Goal: Transaction & Acquisition: Subscribe to service/newsletter

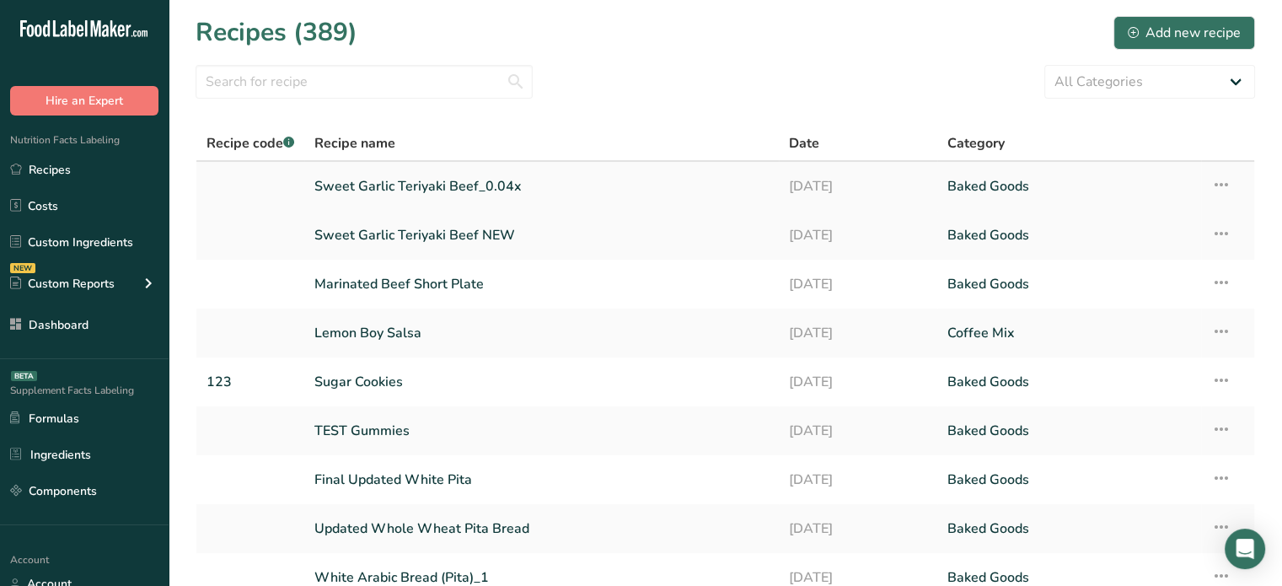
click at [476, 180] on link "Sweet Garlic Teriyaki Beef_0.04x" at bounding box center [541, 186] width 454 height 35
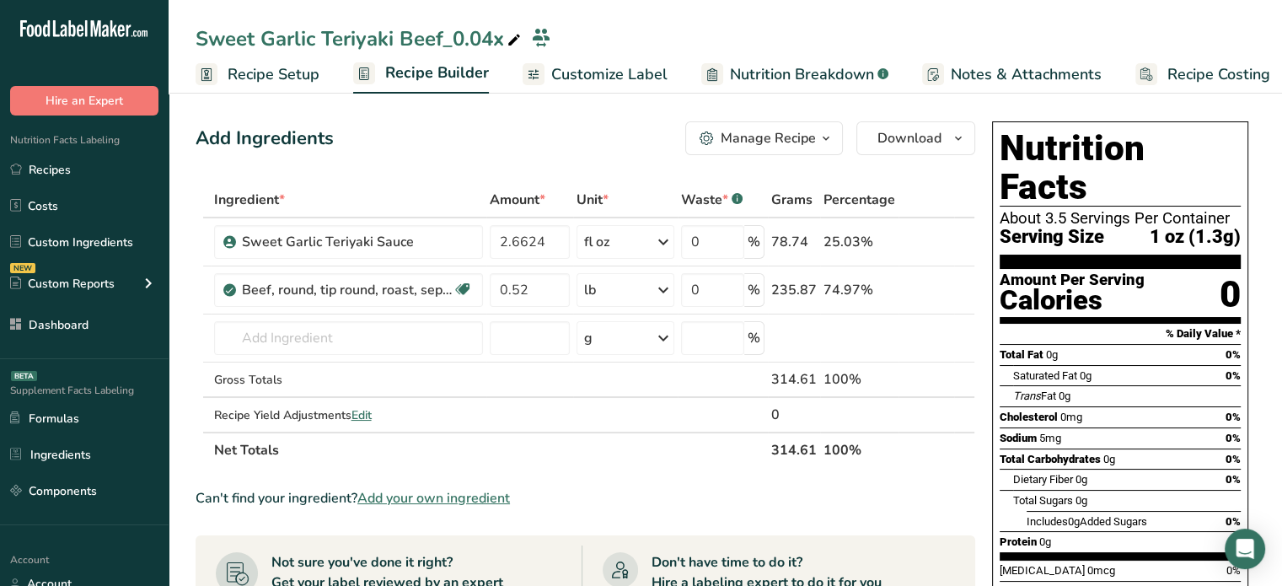
click at [579, 61] on link "Customize Label" at bounding box center [595, 75] width 145 height 38
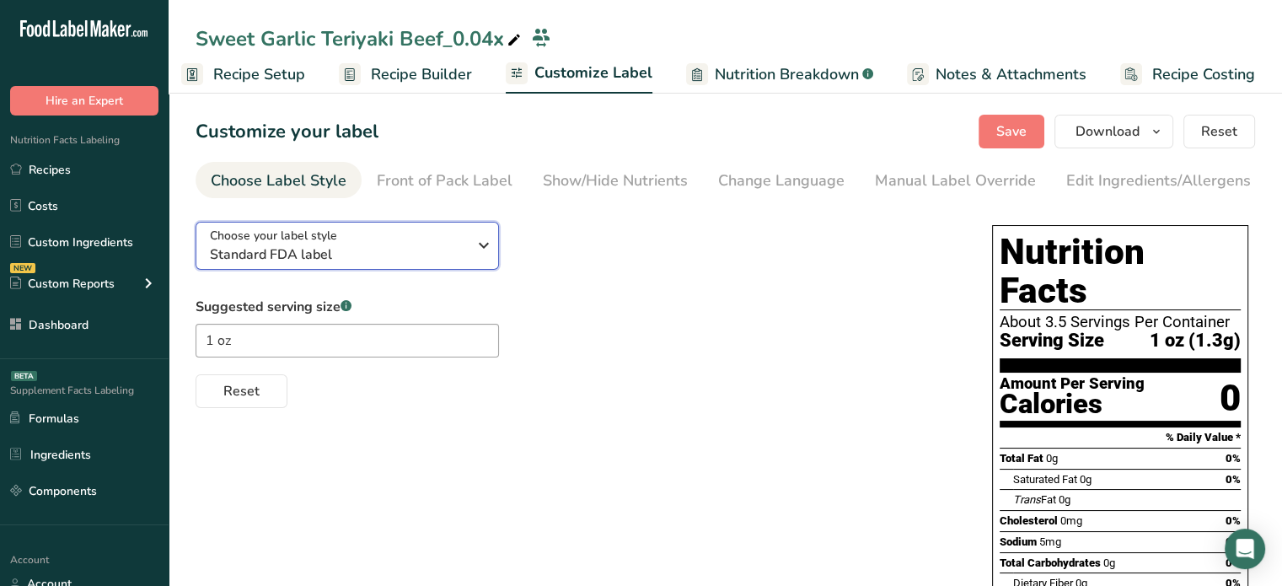
click at [440, 255] on span "Standard FDA label" at bounding box center [338, 254] width 257 height 20
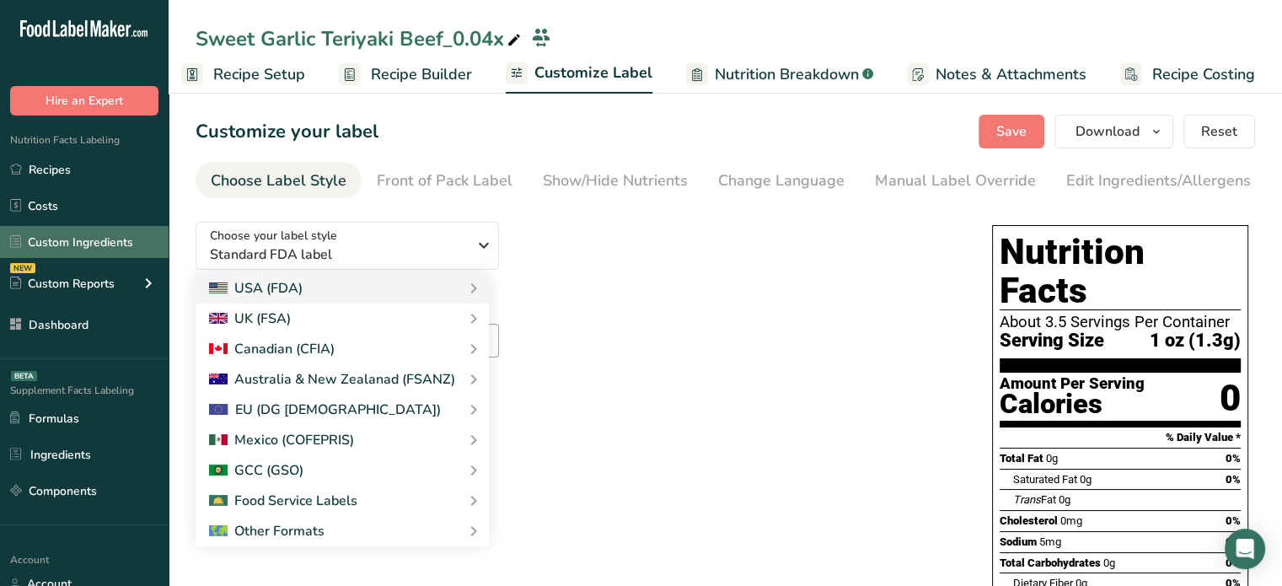
click at [121, 258] on link "Custom Ingredients" at bounding box center [84, 242] width 169 height 32
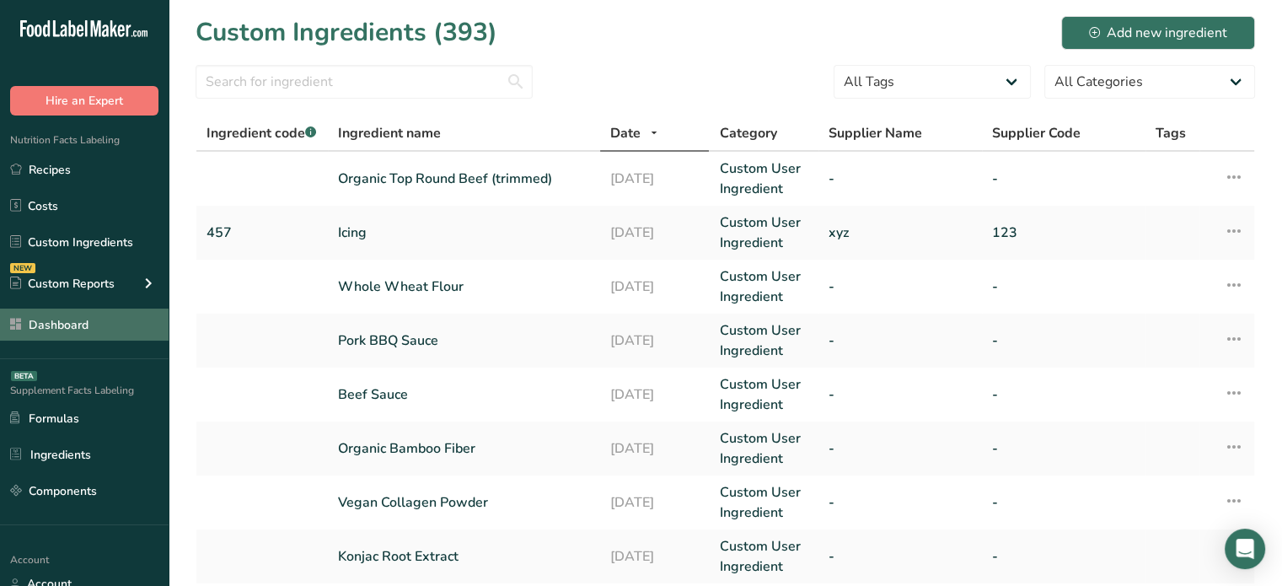
click at [137, 336] on link "Dashboard" at bounding box center [84, 325] width 169 height 32
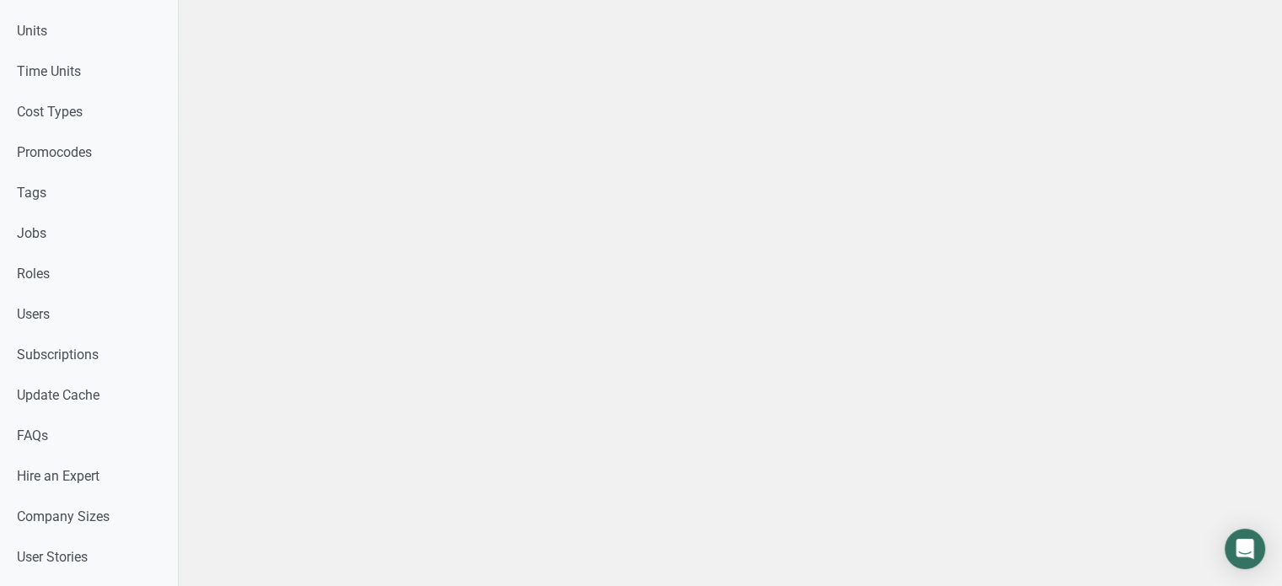
scroll to position [809, 0]
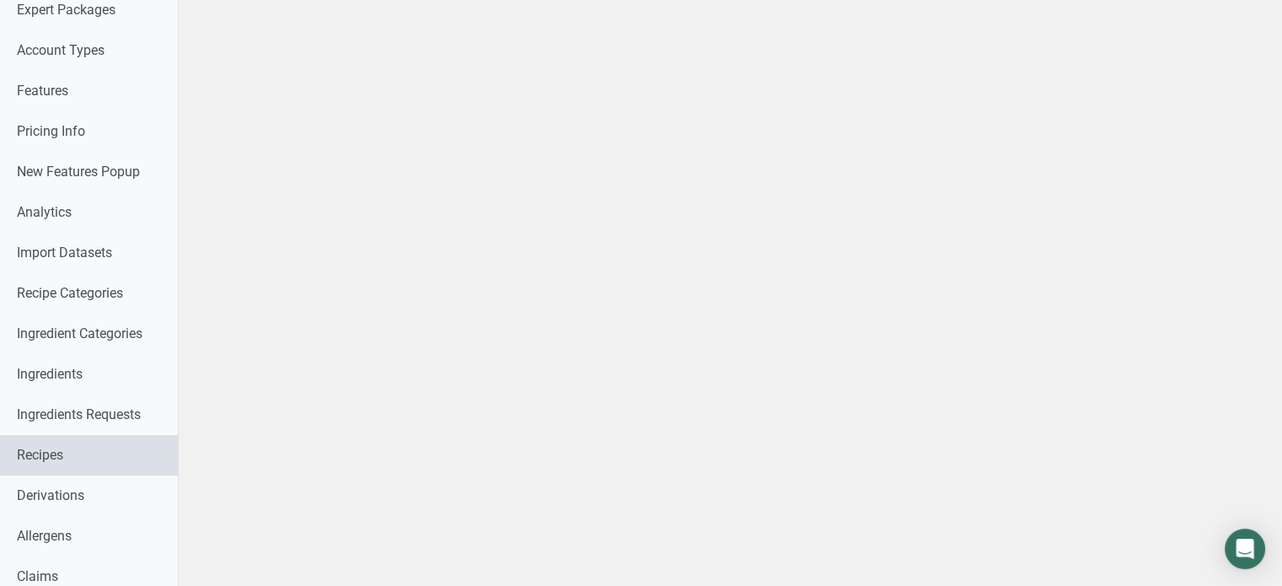
click at [121, 446] on link "Recipes" at bounding box center [89, 455] width 178 height 40
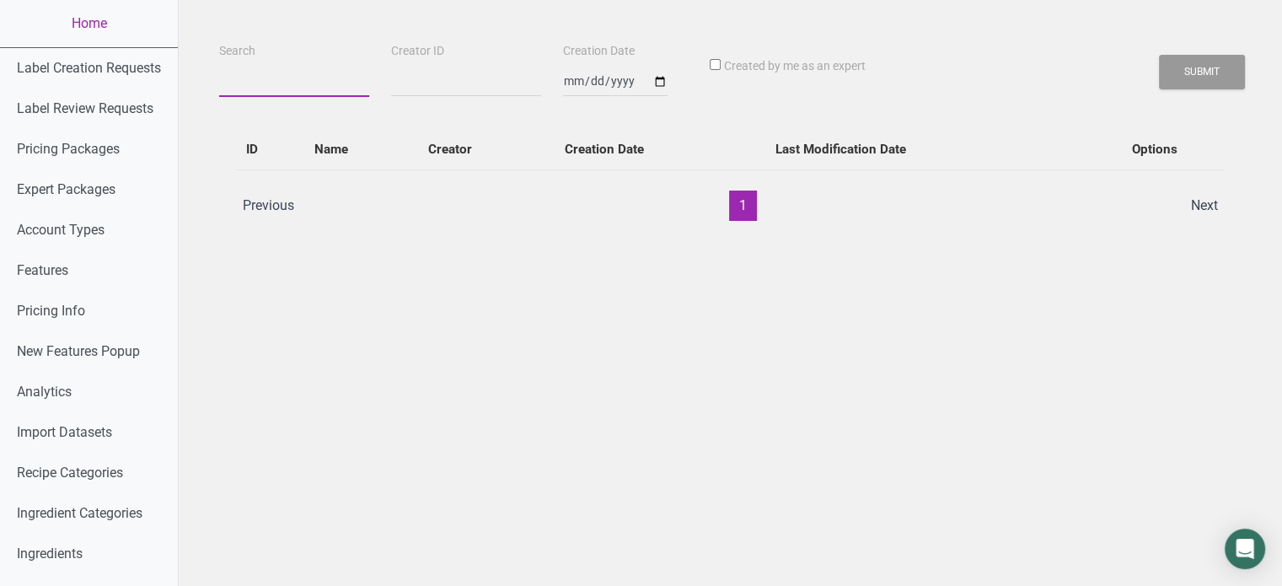
paste input "cheryl.secopito@centfs.com"
click at [282, 70] on input "cheryl.secopito@centfs.com" at bounding box center [294, 82] width 150 height 30
type input "cheryl.secopito@centfs.com"
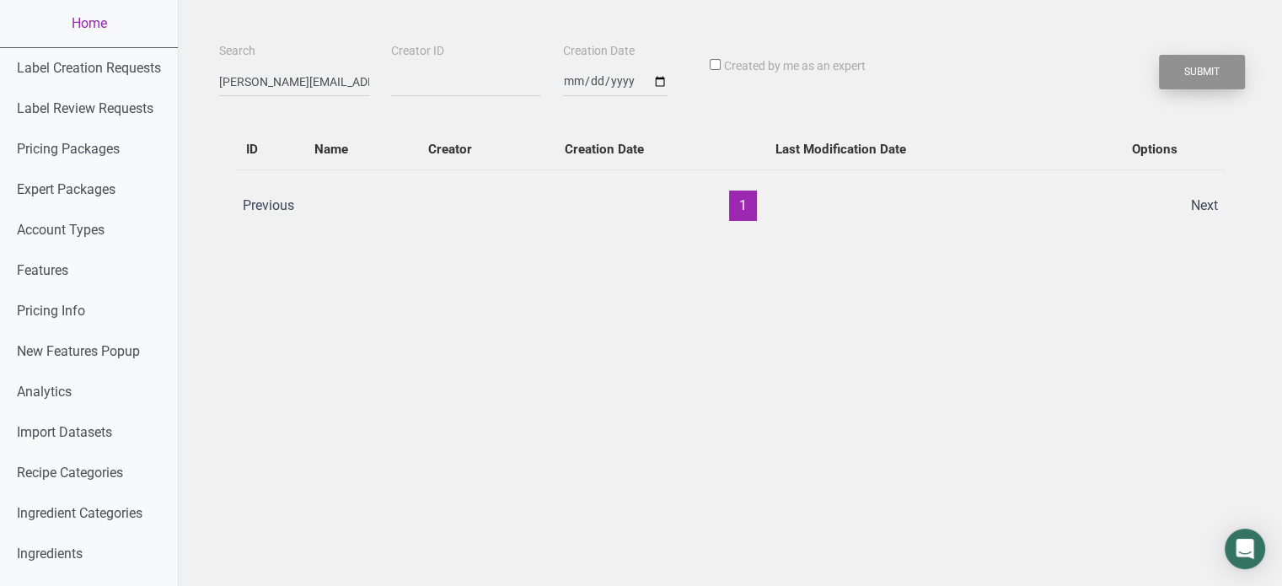
click at [1196, 62] on button "Submit" at bounding box center [1202, 72] width 86 height 35
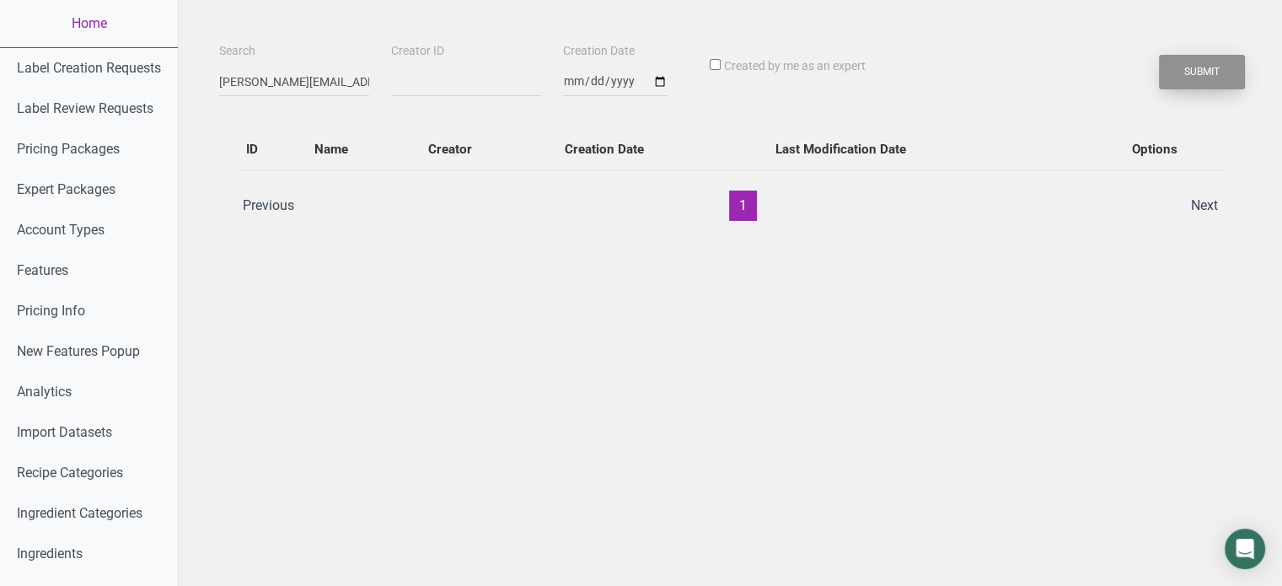
click at [1196, 62] on button "Submit" at bounding box center [1202, 72] width 86 height 35
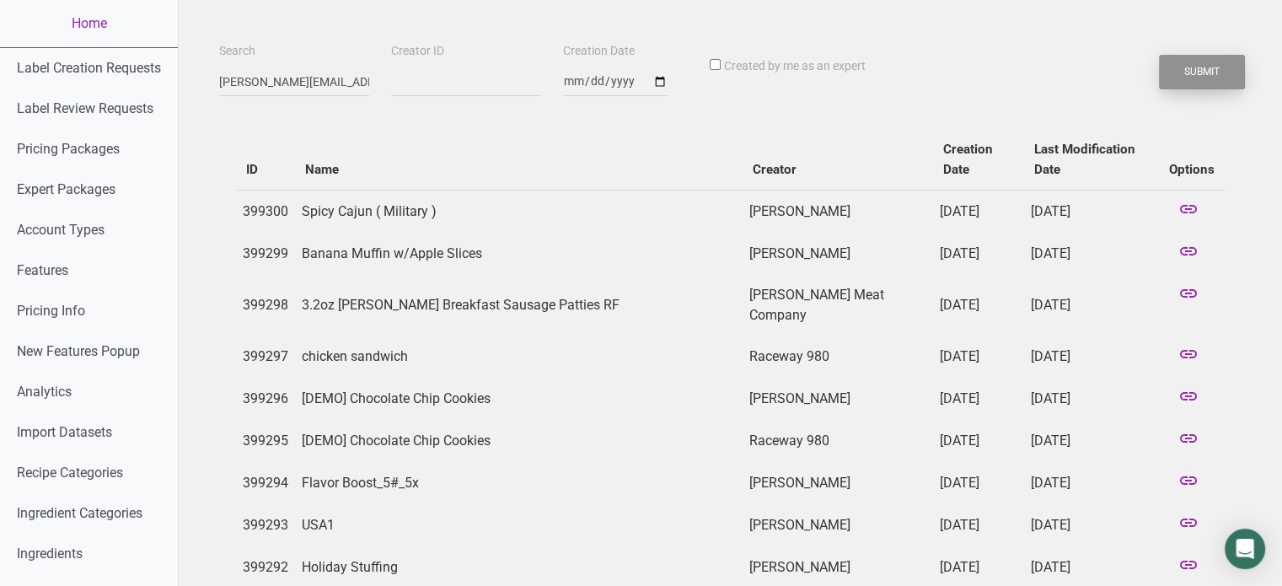
click at [1179, 70] on button "Submit" at bounding box center [1202, 72] width 86 height 35
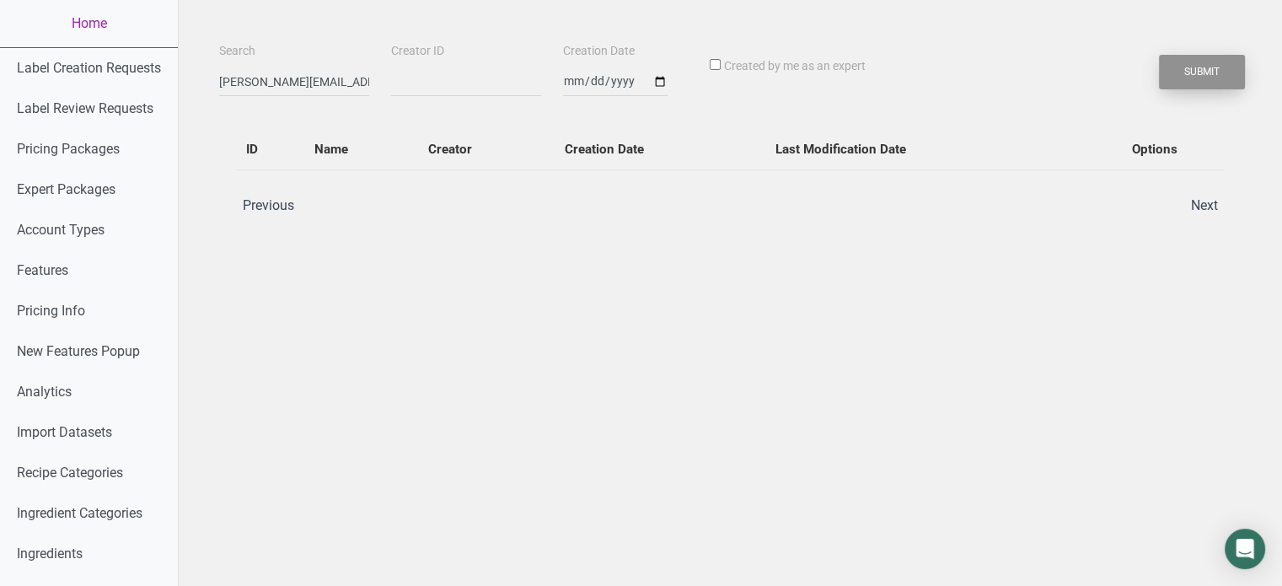
click at [1179, 70] on button "Submit" at bounding box center [1202, 72] width 86 height 35
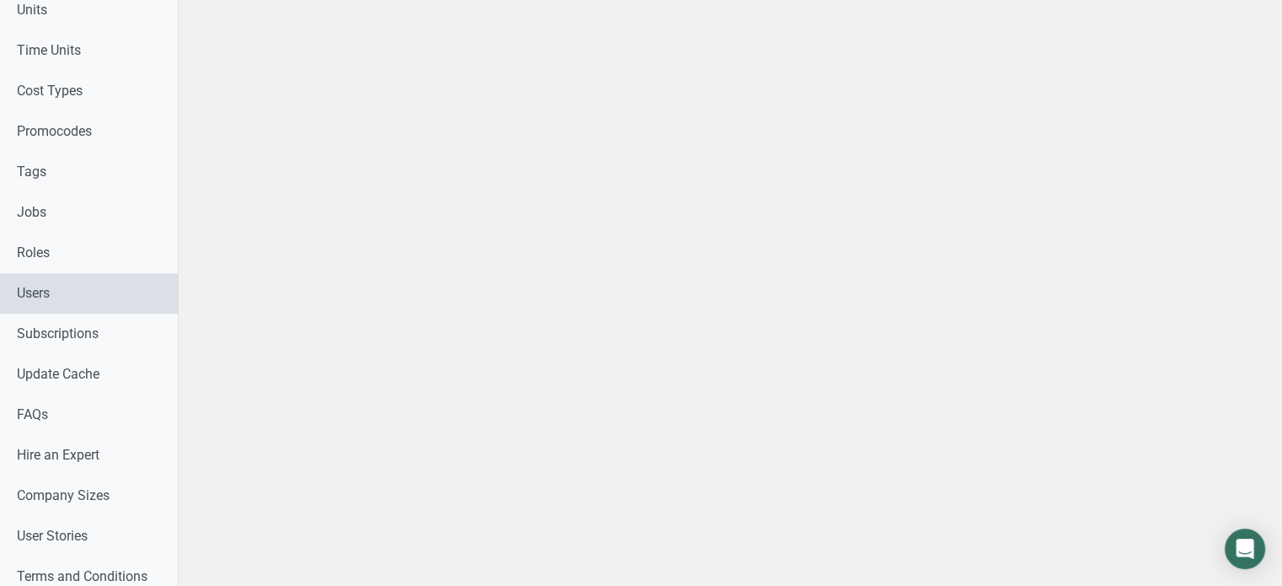
click at [74, 296] on link "Users" at bounding box center [89, 293] width 178 height 40
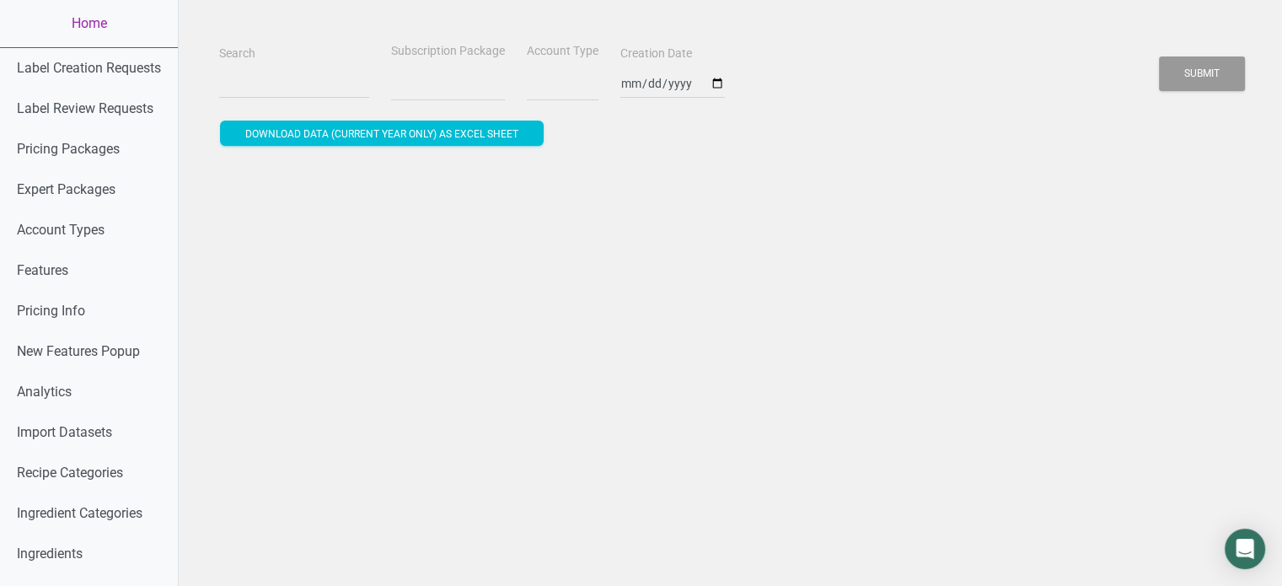
select select
paste input "cheryl.secopito@centfs.com"
type input "cheryl.secopito@centfs.com"
select select
click at [293, 78] on input "cheryl.secopito@centfs.com" at bounding box center [294, 83] width 150 height 30
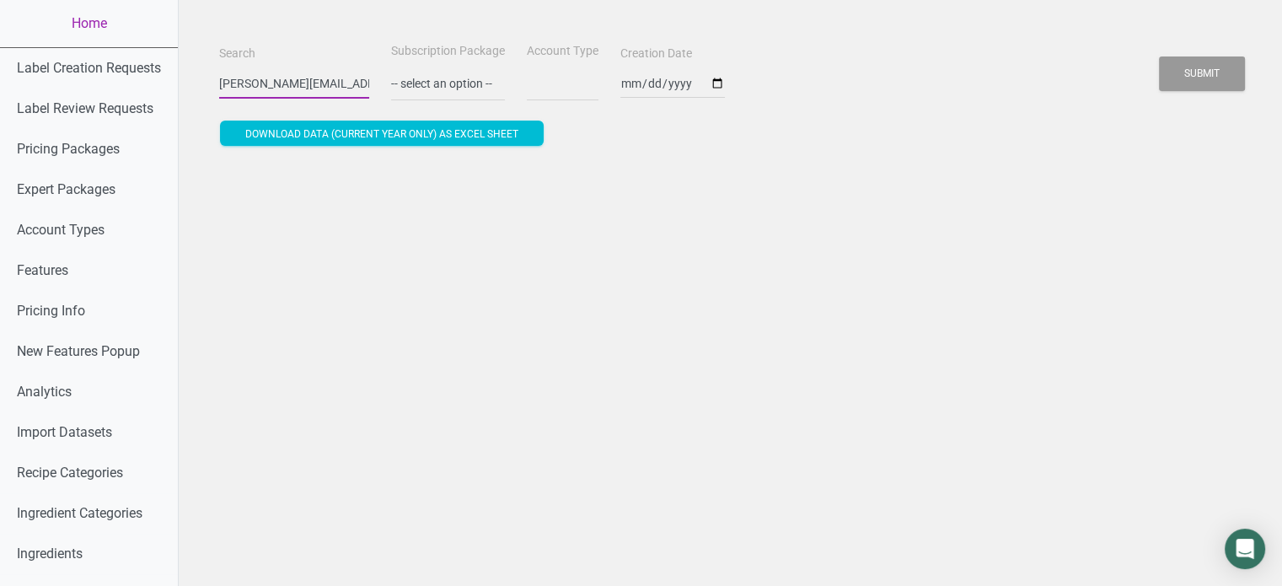
scroll to position [0, 17]
type input "cheryl.secopito@centfs.com"
click at [1189, 79] on button "Submit" at bounding box center [1202, 73] width 86 height 35
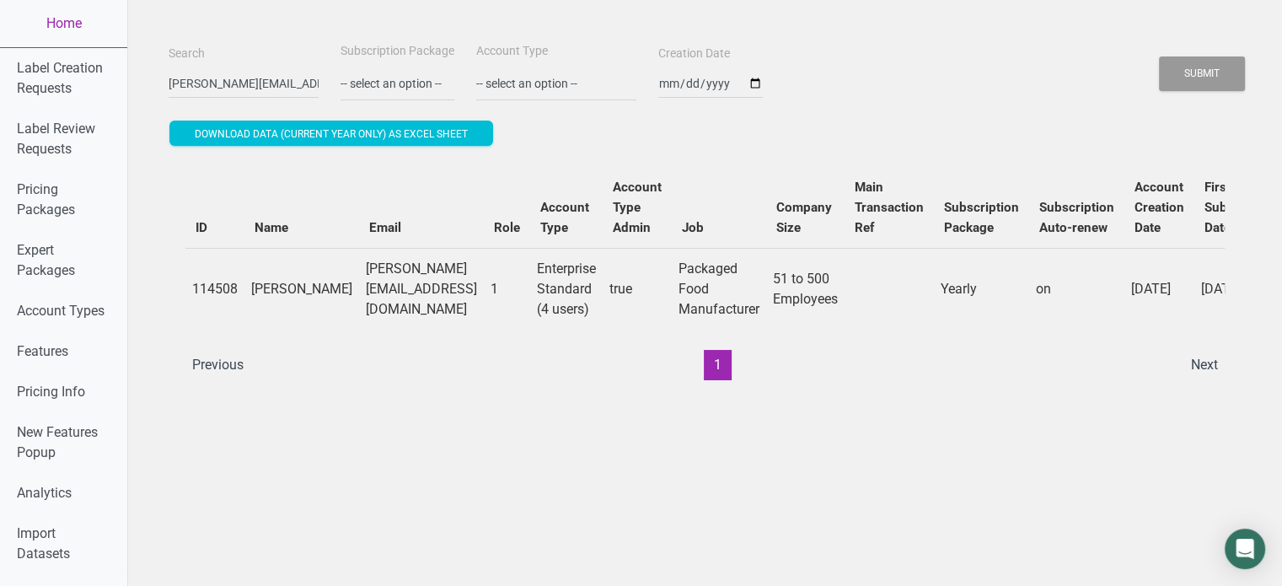
click at [300, 298] on td "Cheryl Secopito" at bounding box center [301, 289] width 115 height 82
copy td "Cheryl Secopito"
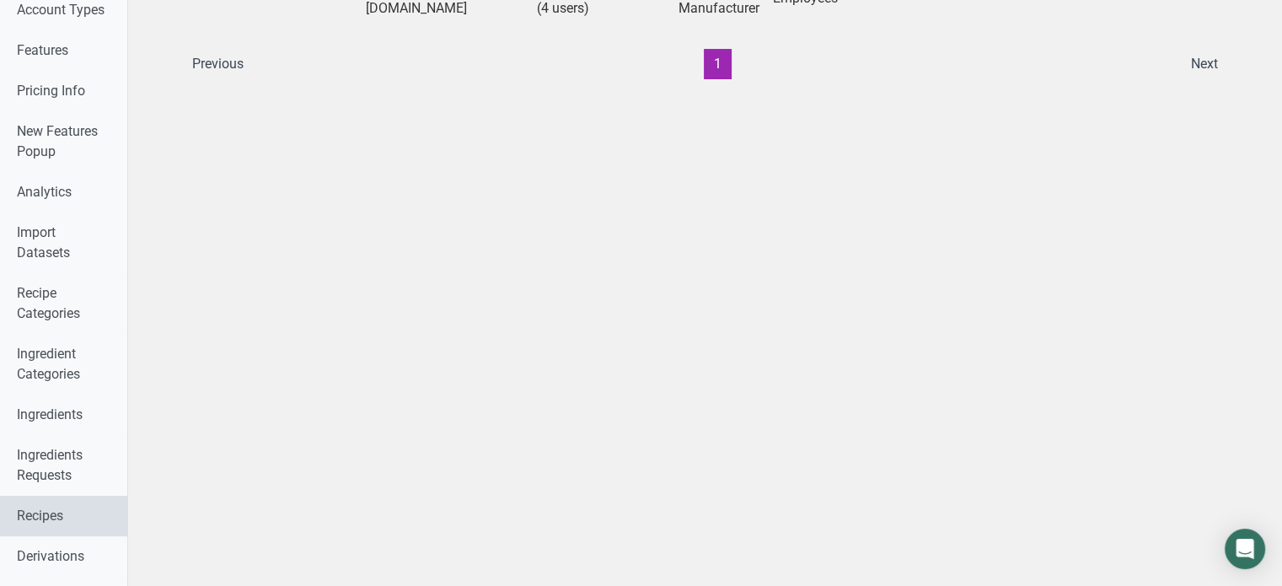
click at [67, 510] on link "Recipes" at bounding box center [63, 516] width 127 height 40
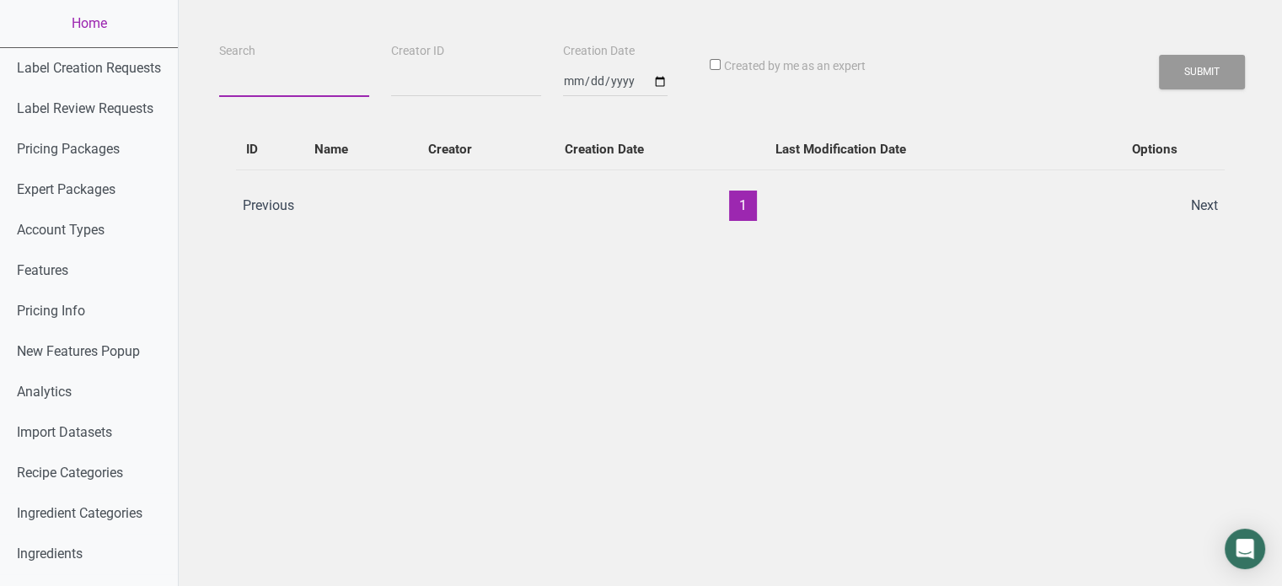
paste input "Cheryl Secopito"
click at [309, 86] on input "Cheryl Secopito" at bounding box center [294, 82] width 150 height 30
type input "Cheryl Secopito"
click at [1159, 55] on button "Submit" at bounding box center [1202, 72] width 86 height 35
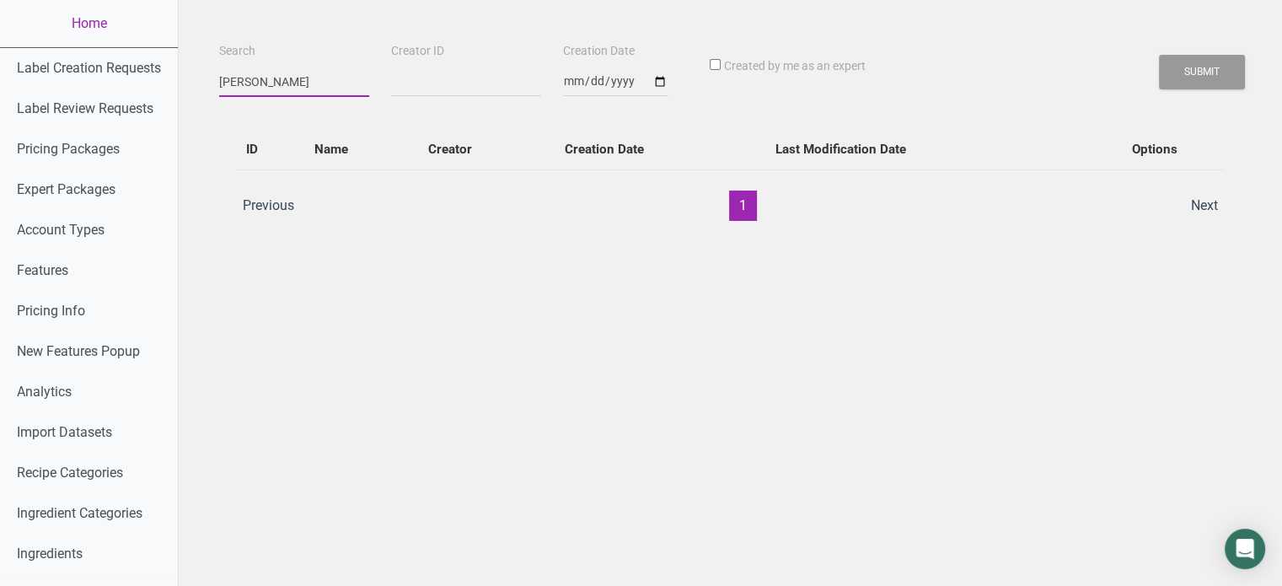
click at [1159, 55] on button "Submit" at bounding box center [1202, 72] width 86 height 35
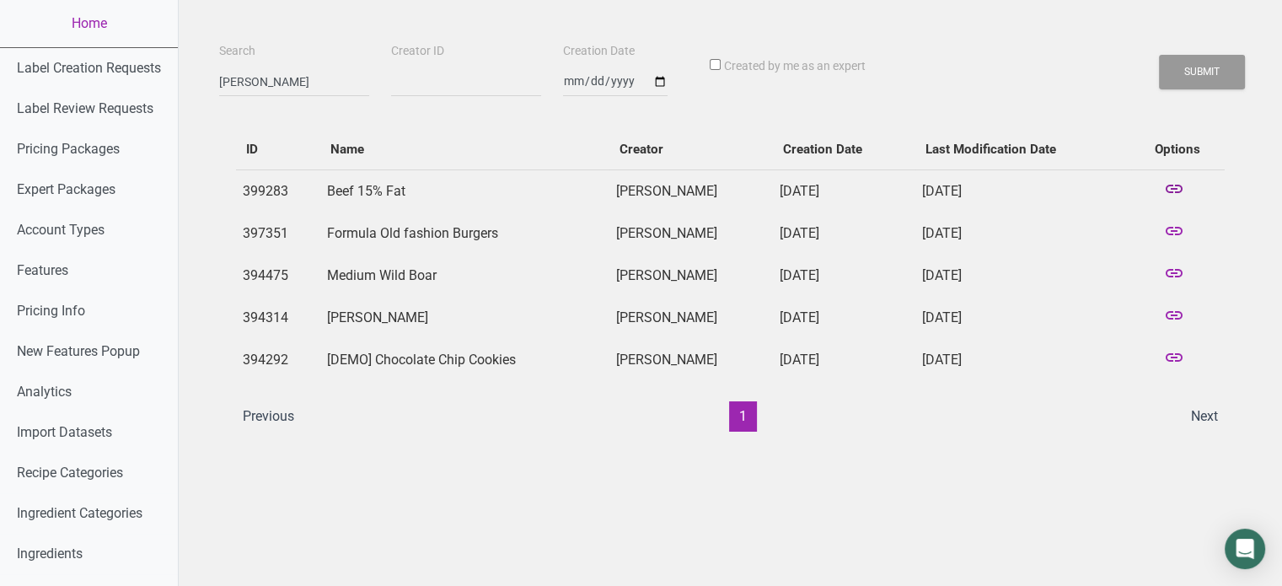
click at [1177, 188] on icon at bounding box center [1174, 191] width 20 height 24
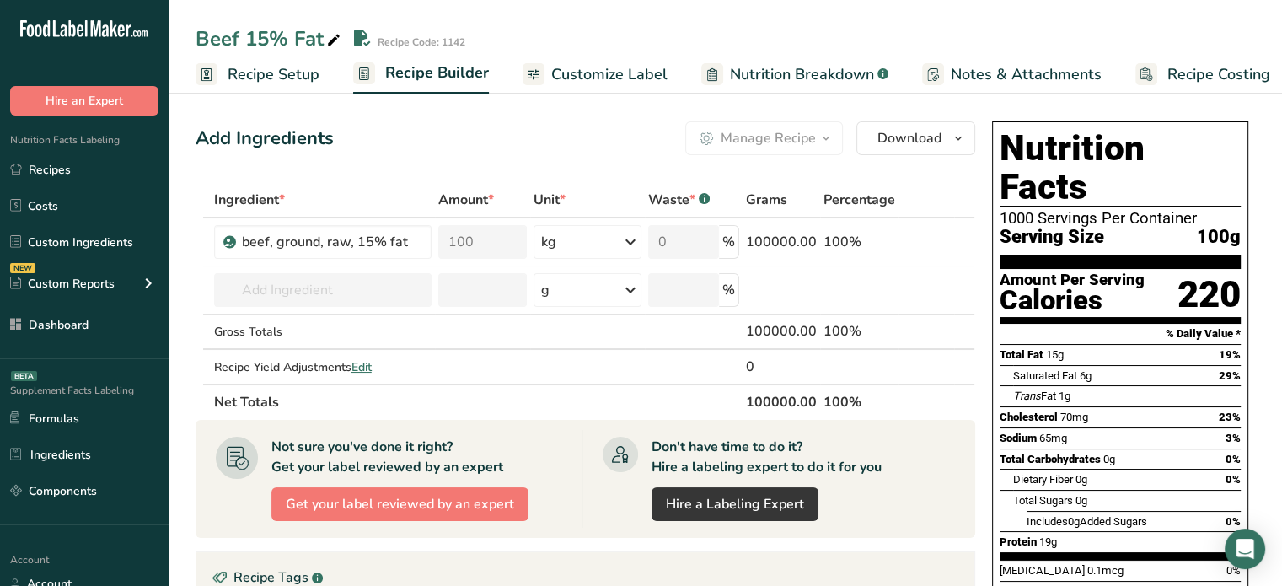
drag, startPoint x: 1282, startPoint y: 207, endPoint x: 1290, endPoint y: 351, distance: 143.6
click at [1282, 351] on html ".a-20{fill:#fff;} Hire an Expert Nutrition Facts Labeling Recipes Costs Custom …" at bounding box center [641, 514] width 1282 height 1029
click at [911, 242] on icon at bounding box center [912, 243] width 12 height 18
click at [594, 88] on link "Customize Label" at bounding box center [595, 75] width 145 height 38
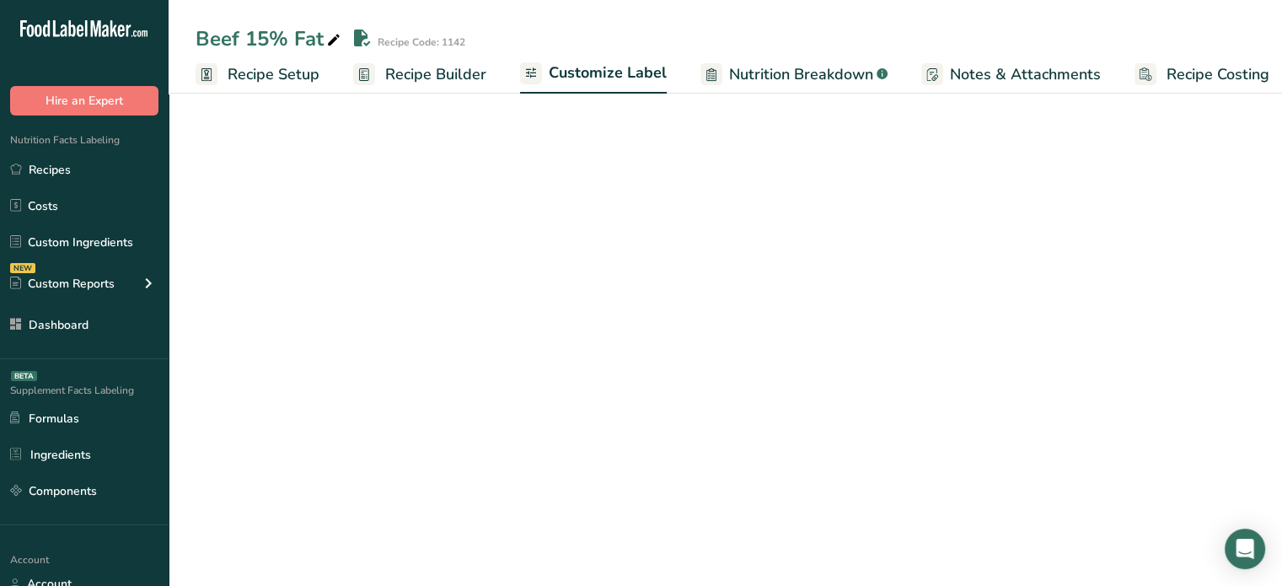
scroll to position [0, 14]
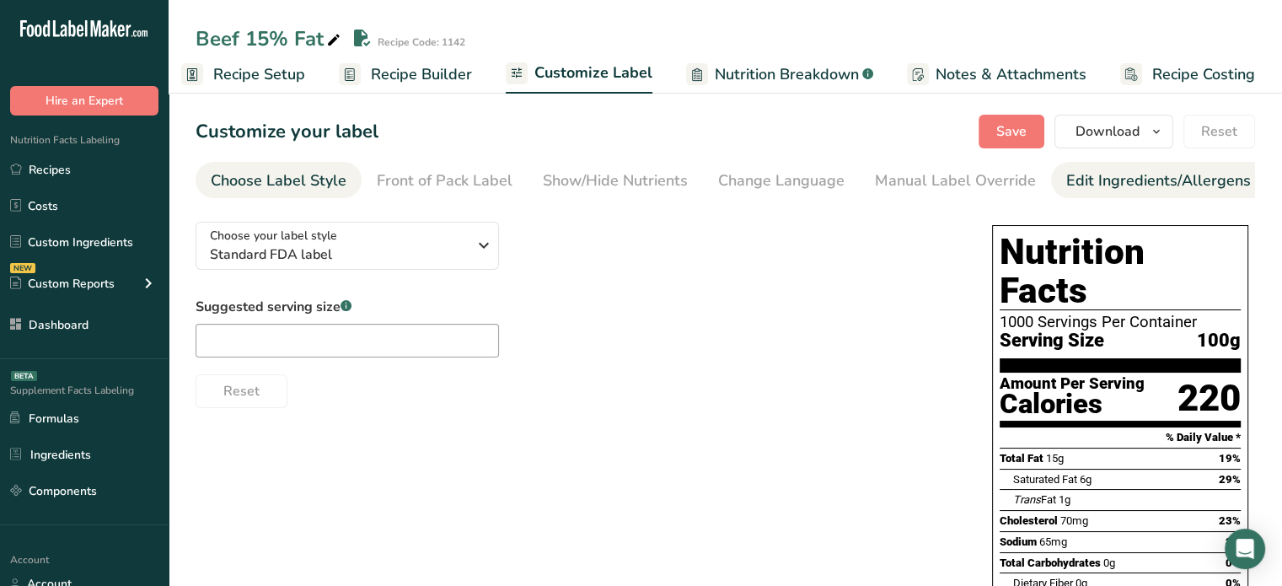
click at [1142, 179] on div "Edit Ingredients/Allergens List" at bounding box center [1174, 180] width 214 height 23
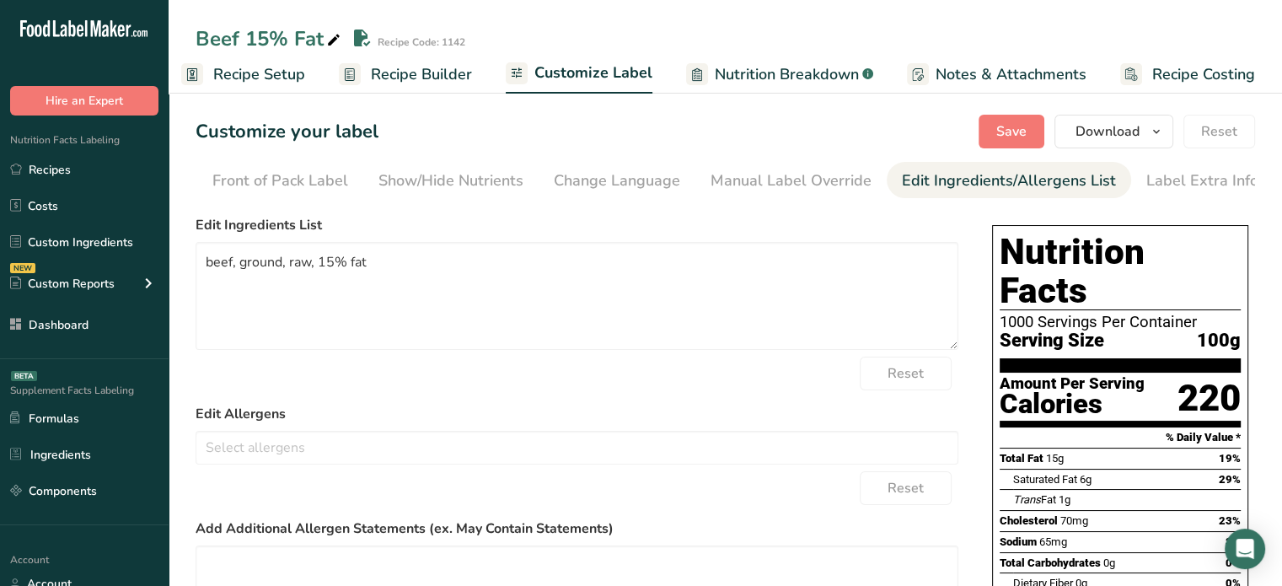
scroll to position [0, 165]
click at [115, 168] on link "Recipes" at bounding box center [84, 169] width 169 height 32
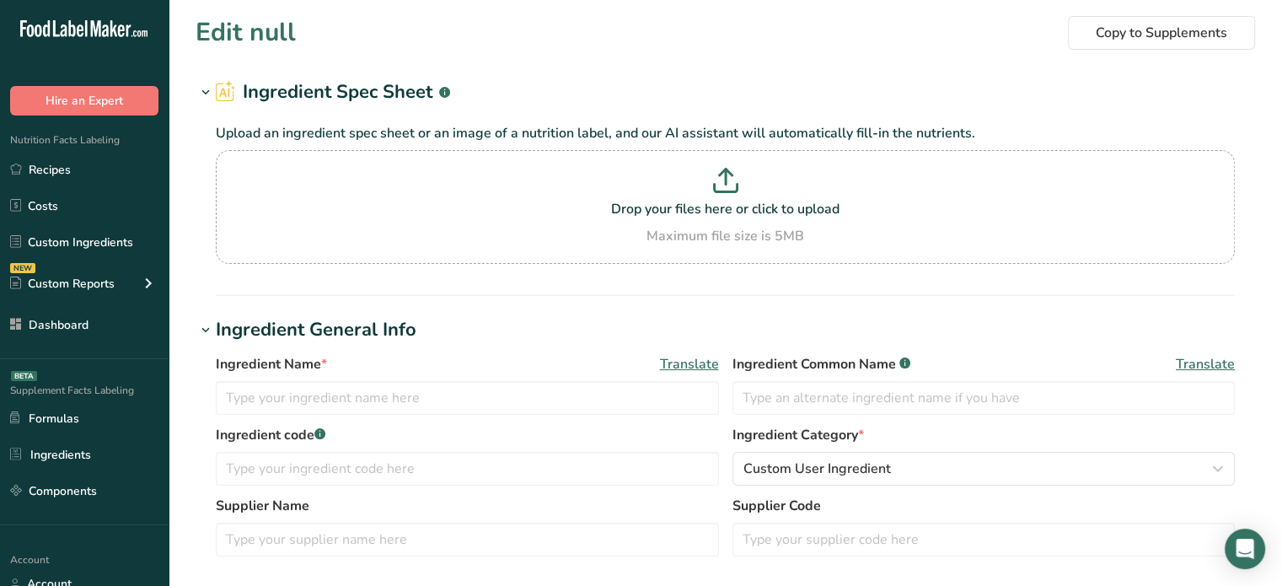
type input "beef, ground, raw, 15% fat"
type input "Beef Blend 15% Fat"
type input "USDA SR-Legacy"
type input "23567"
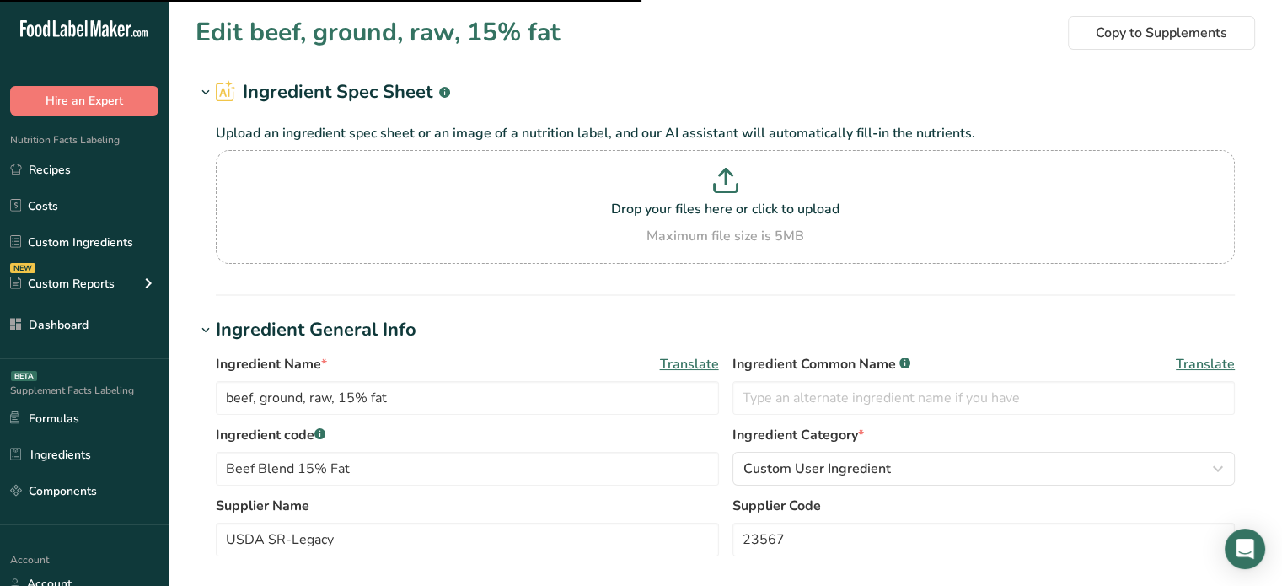
scroll to position [513, 0]
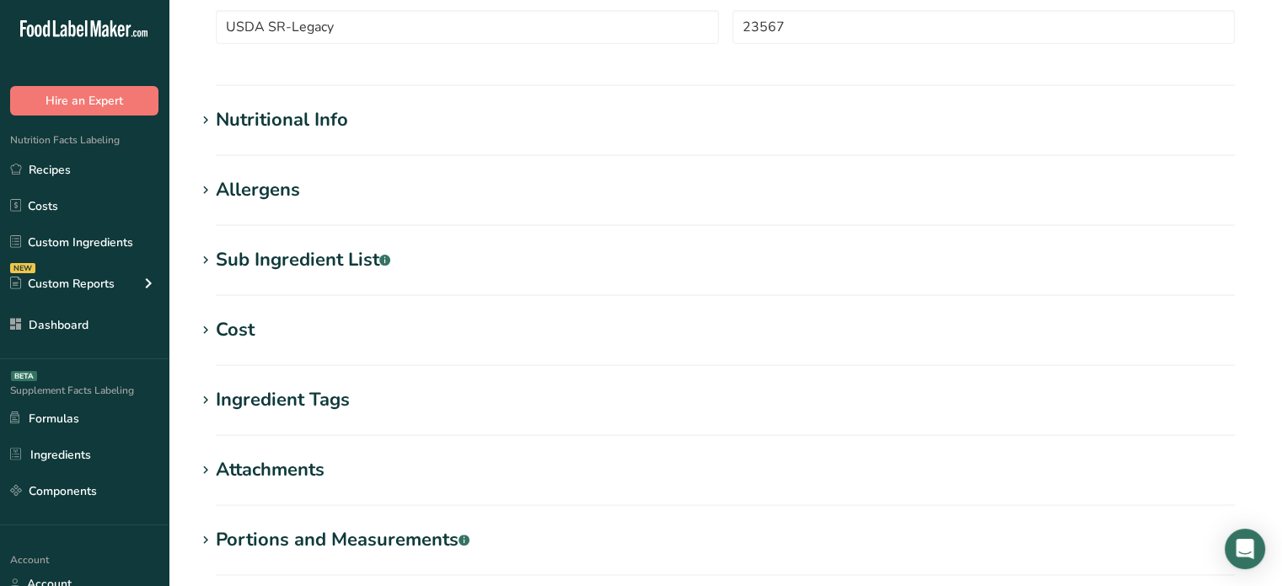
click at [438, 264] on h1 "Sub Ingredient List .a-a{fill:#347362;}.b-a{fill:#fff;}" at bounding box center [726, 260] width 1060 height 28
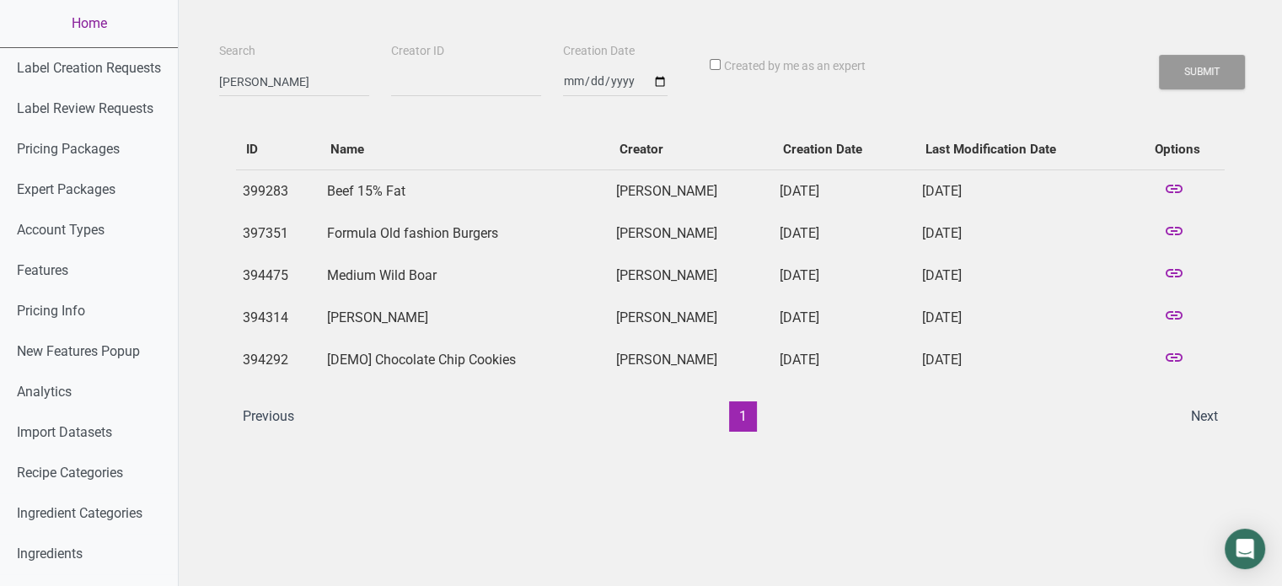
click at [118, 29] on link "Home" at bounding box center [89, 23] width 178 height 47
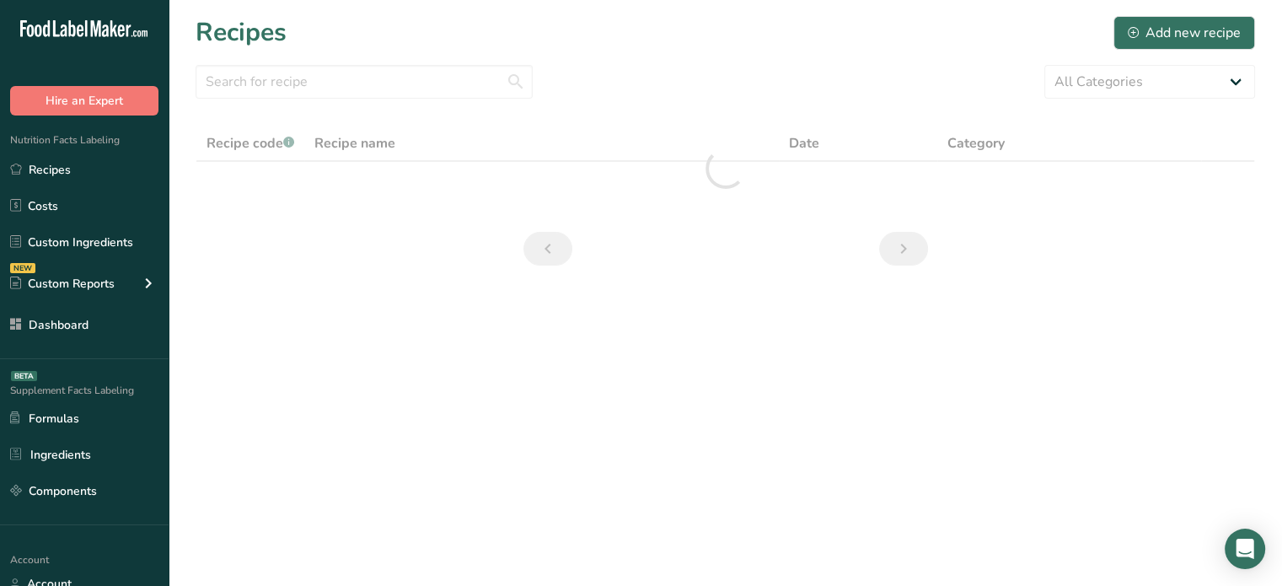
click at [121, 529] on div ".a-20{fill:#fff;} Hire an Expert Nutrition Facts Labeling Recipes Costs Custom …" at bounding box center [84, 293] width 169 height 586
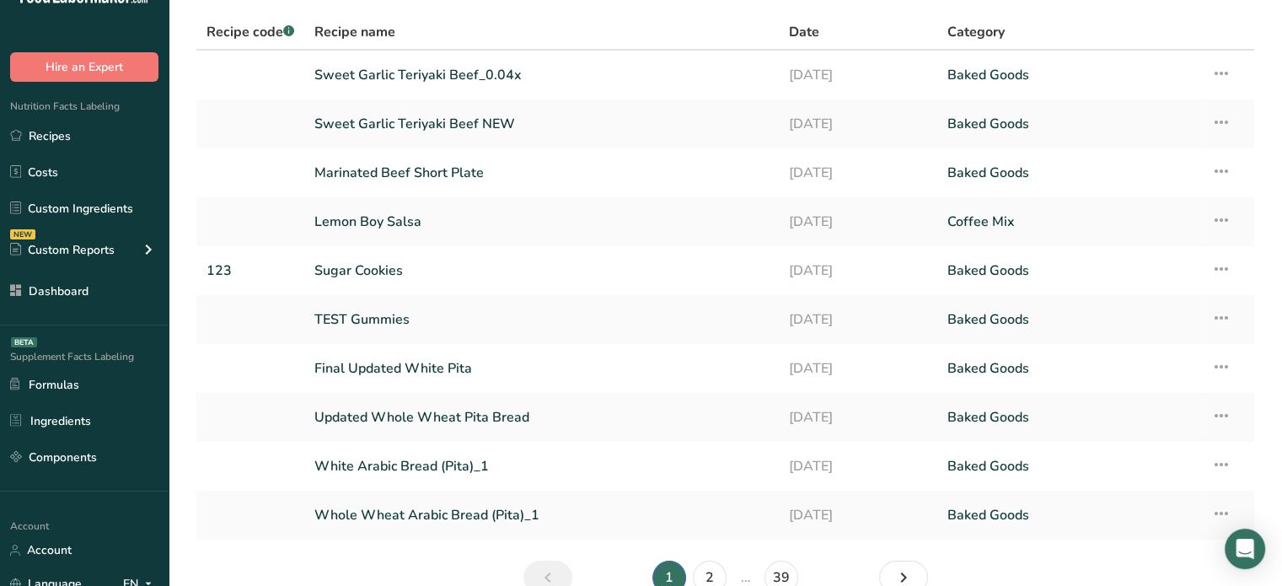
scroll to position [191, 0]
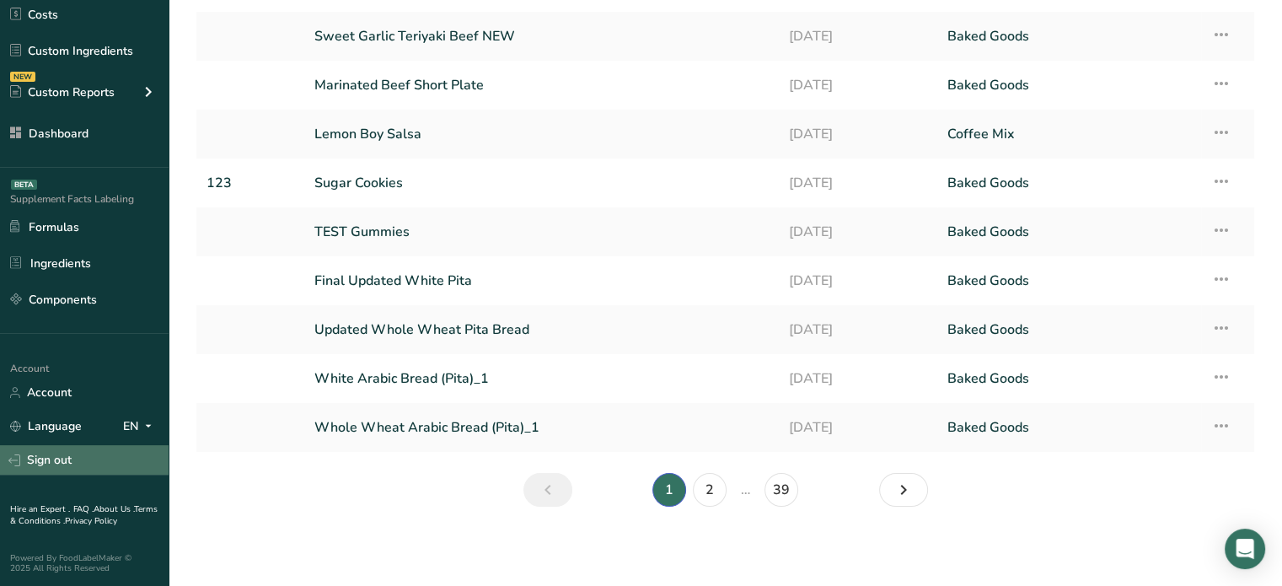
click at [123, 455] on link "Sign out" at bounding box center [84, 460] width 169 height 30
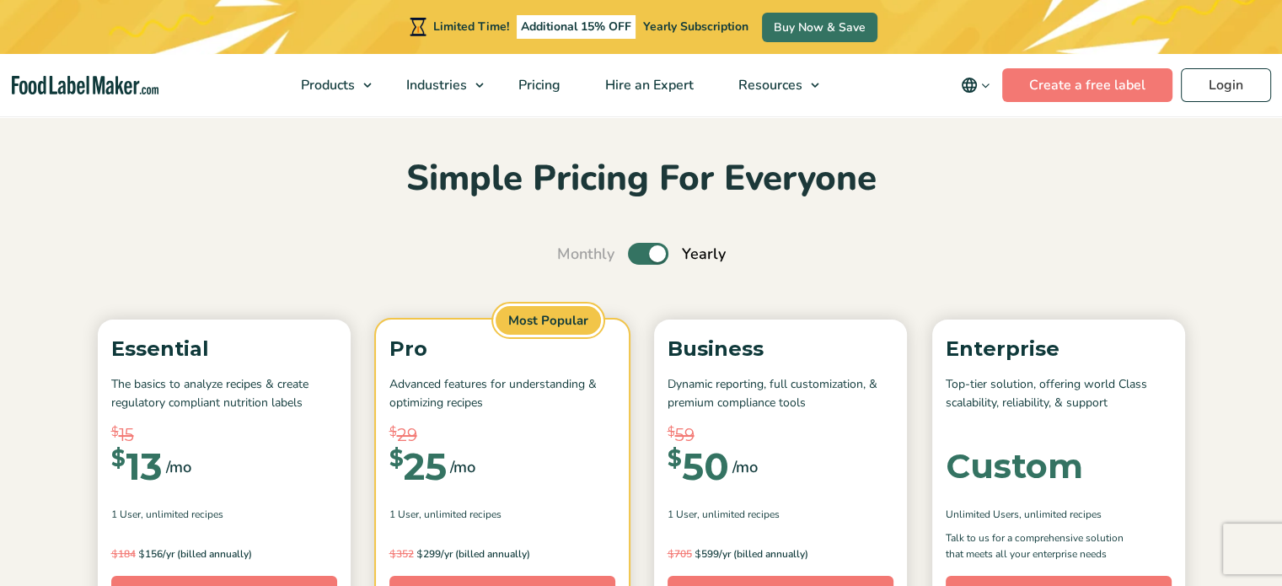
scroll to position [513, 0]
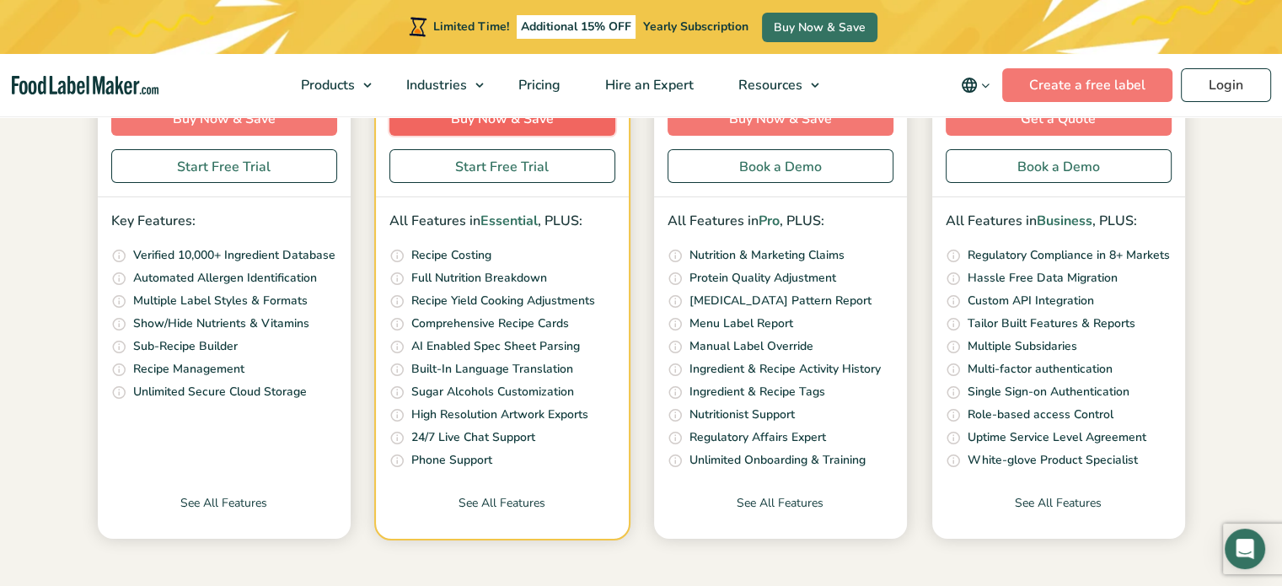
click at [557, 120] on link "Buy Now & Save" at bounding box center [503, 119] width 226 height 34
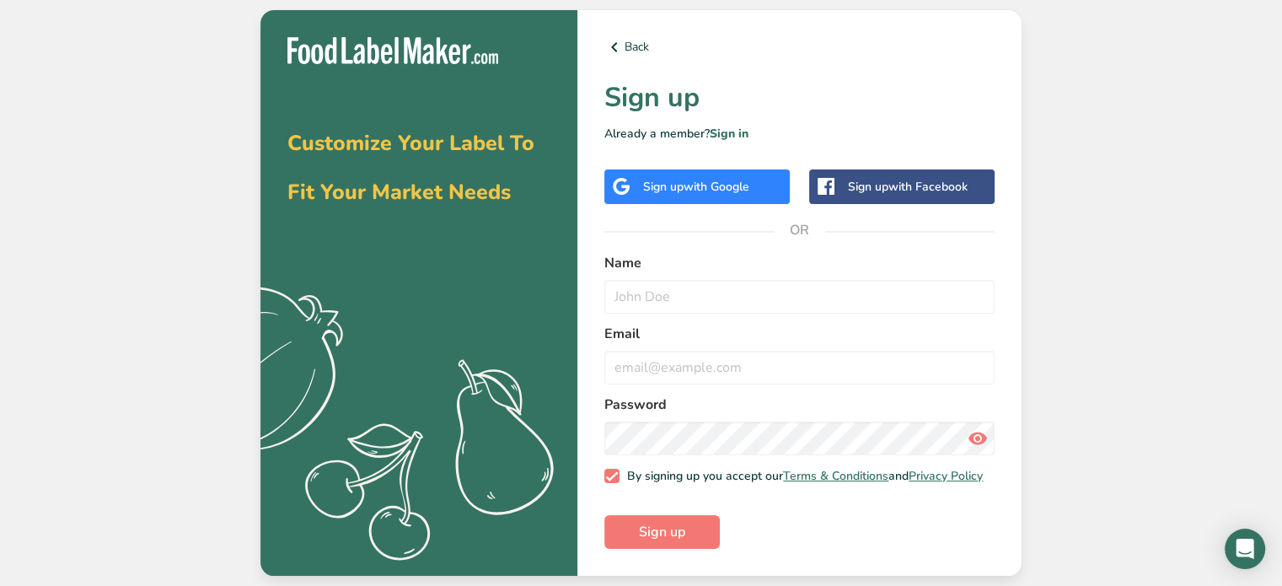
click at [716, 316] on form "Name Email Password By signing up you accept our Terms & Conditions and Privacy…" at bounding box center [800, 401] width 390 height 297
click at [719, 303] on input "text" at bounding box center [800, 297] width 390 height 34
click at [683, 293] on input "text" at bounding box center [800, 297] width 390 height 34
click at [735, 127] on link "Sign in" at bounding box center [729, 134] width 39 height 16
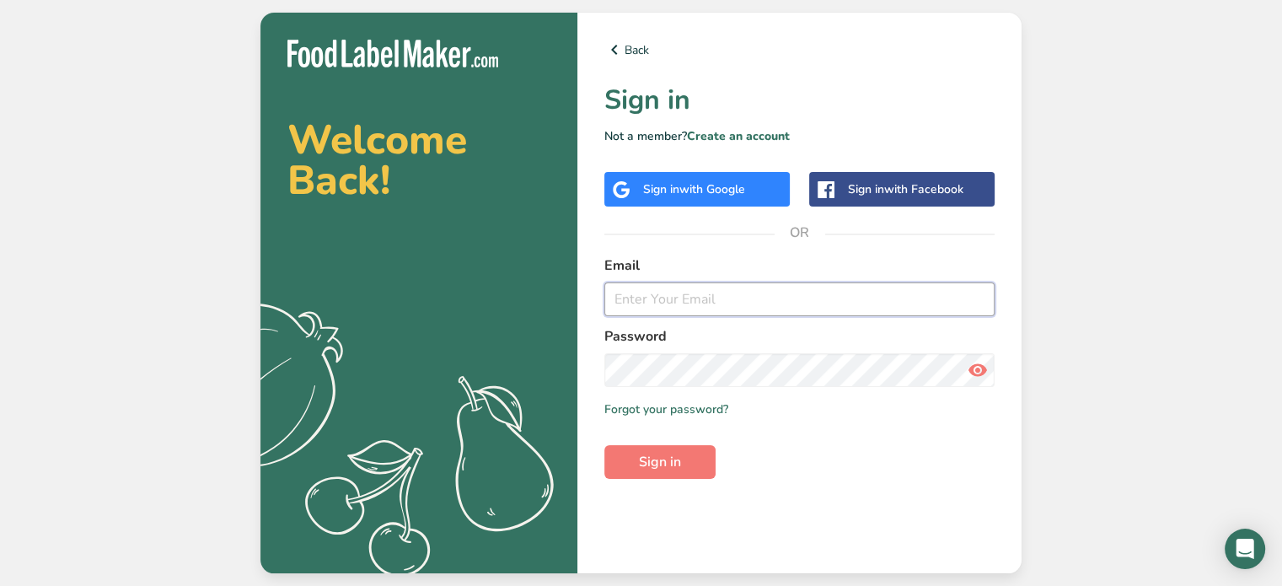
click at [684, 293] on input "email" at bounding box center [800, 299] width 390 height 34
type input "[EMAIL_ADDRESS][DOMAIN_NAME]"
click at [685, 466] on button "Sign in" at bounding box center [660, 462] width 111 height 34
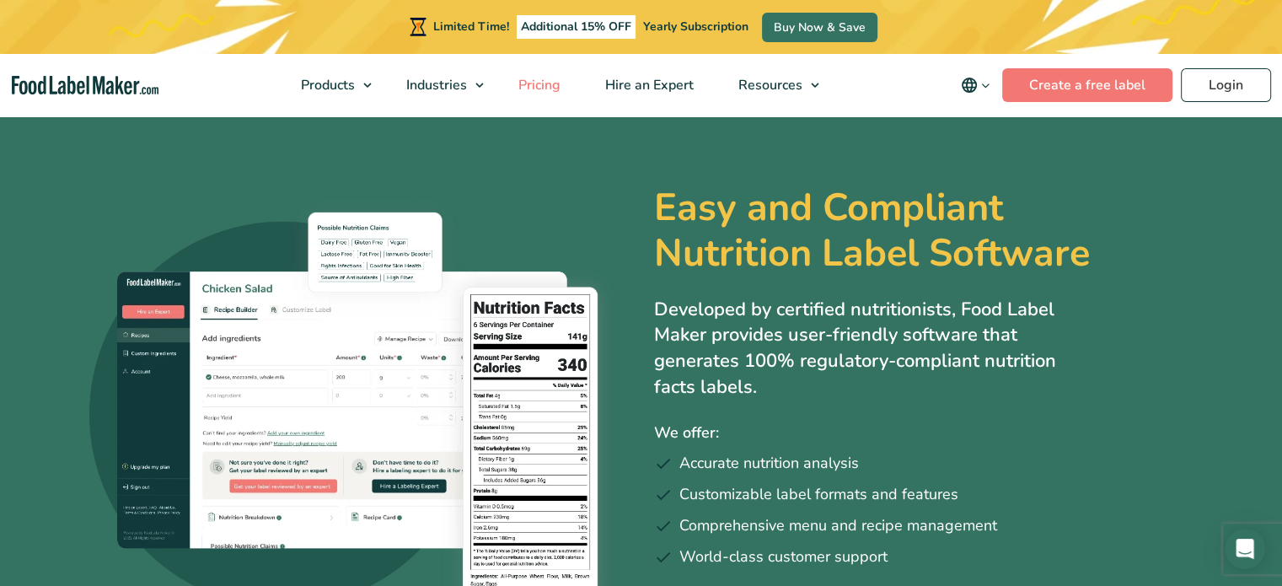
click at [560, 83] on span "Pricing" at bounding box center [537, 85] width 49 height 19
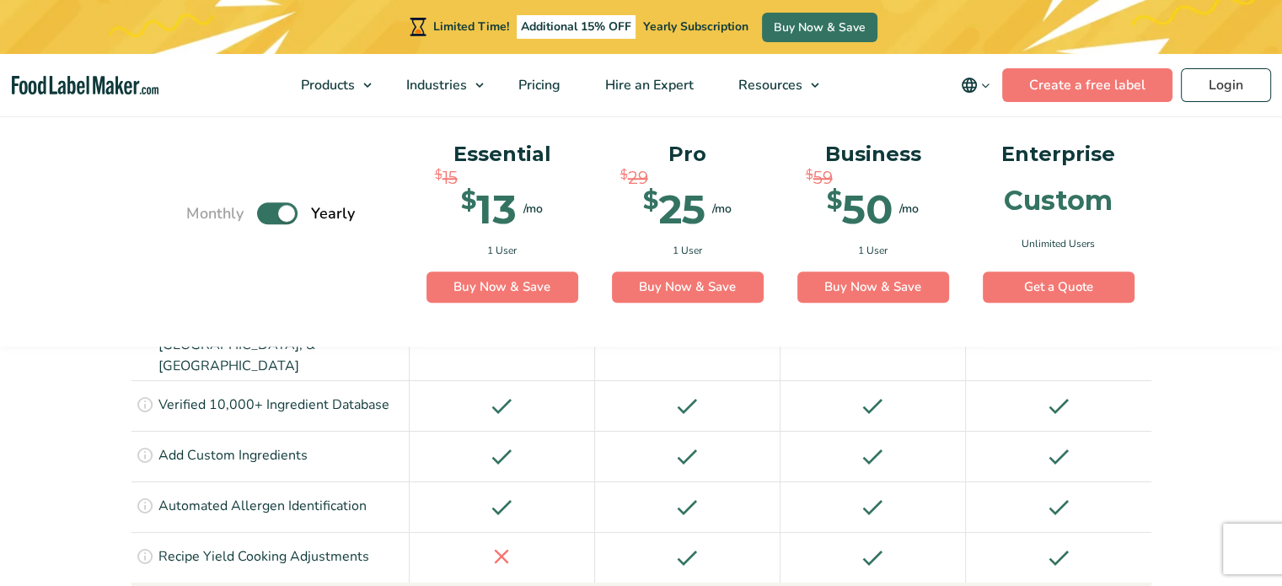
scroll to position [1708, 0]
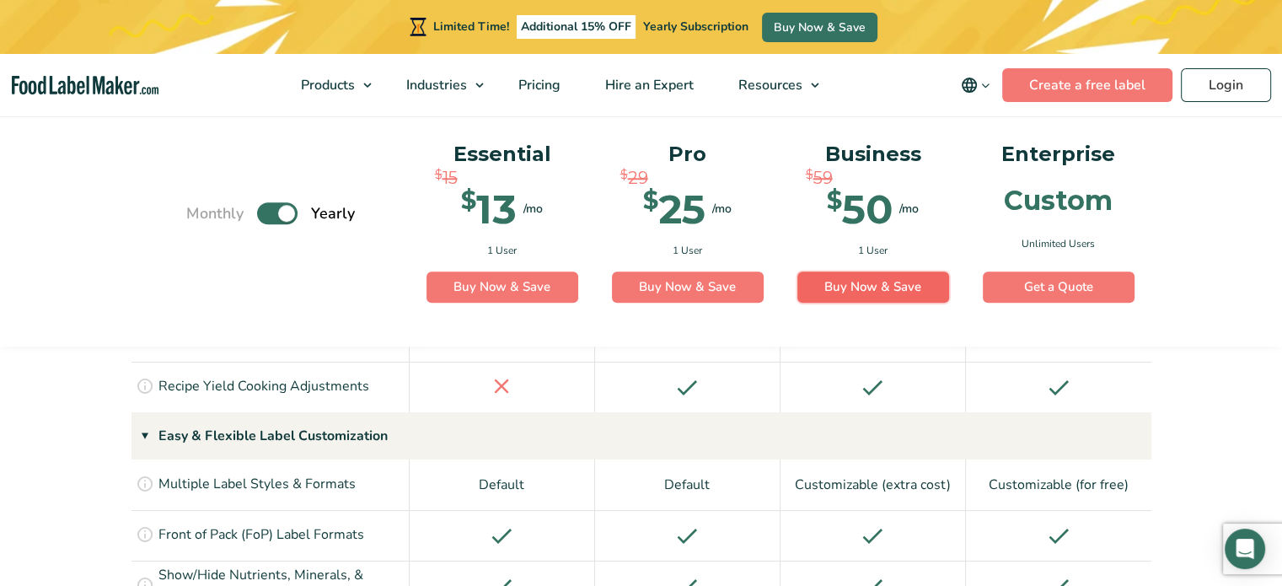
click at [905, 297] on link "Buy Now & Save" at bounding box center [874, 287] width 152 height 32
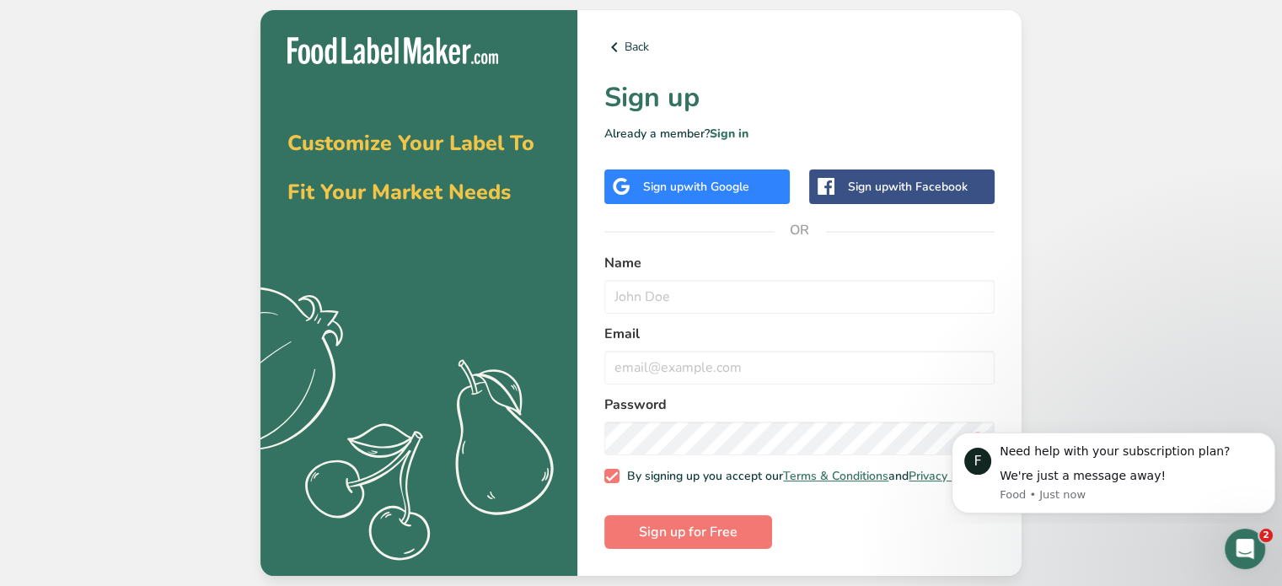
click at [357, 24] on div "Customize Your Label To Fit Your Market Needs .a{fill:#f5f3ed;}" at bounding box center [419, 293] width 317 height 567
click at [359, 43] on img at bounding box center [392, 51] width 211 height 28
click at [628, 41] on link "Back" at bounding box center [800, 47] width 390 height 20
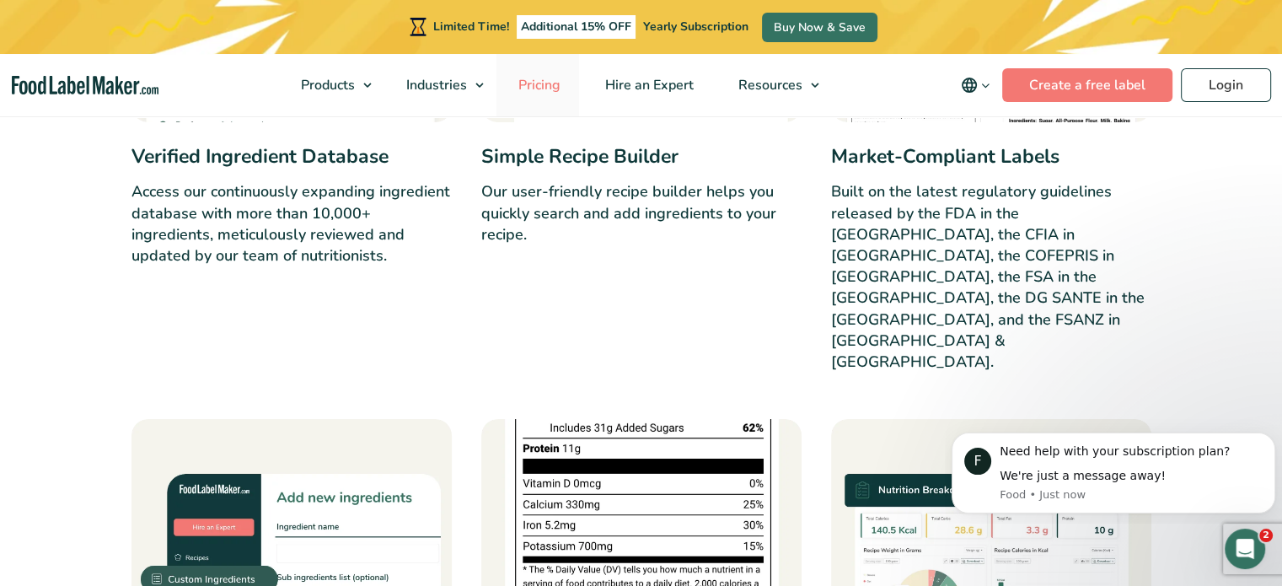
click at [543, 94] on link "Pricing" at bounding box center [538, 85] width 83 height 62
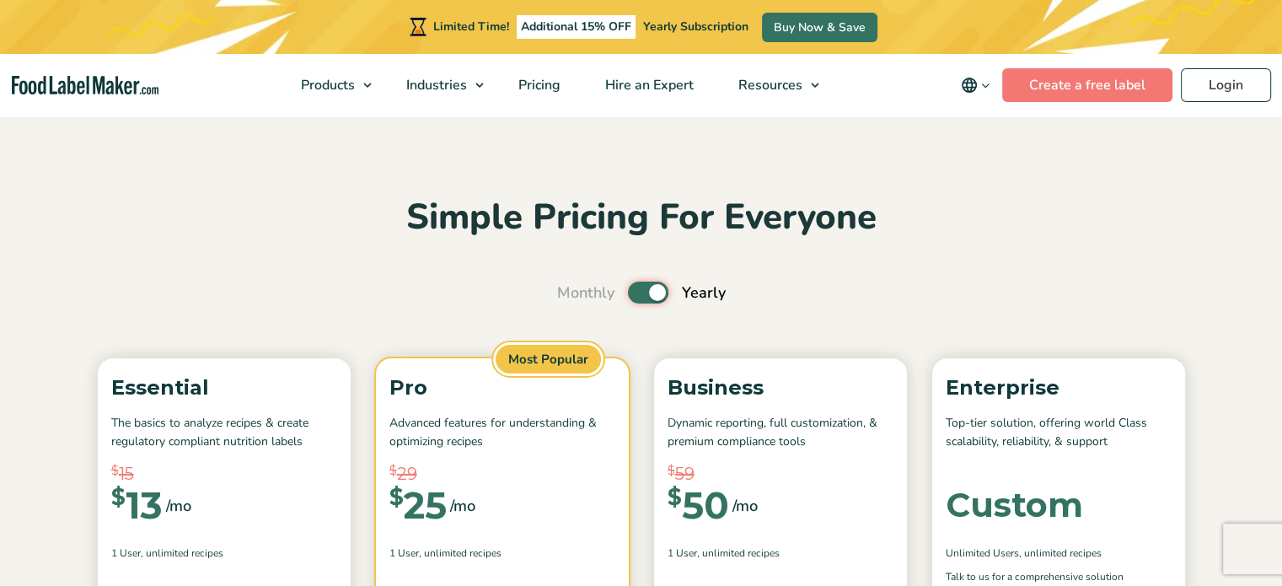
click at [572, 287] on input "Toggle" at bounding box center [566, 292] width 11 height 11
checkbox input "false"
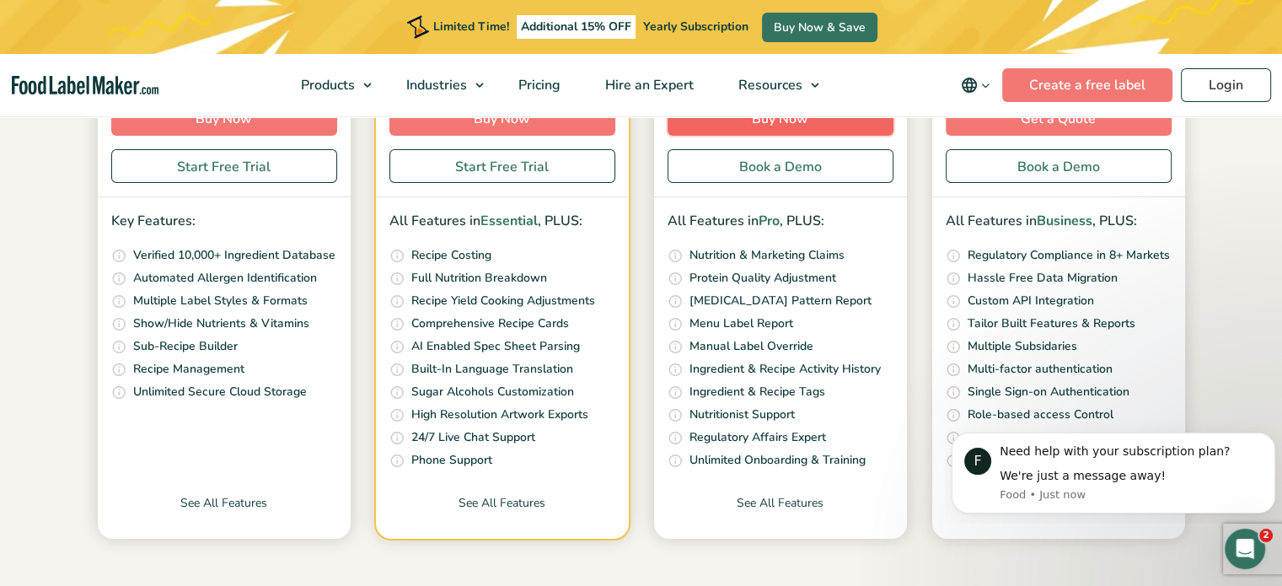
click at [843, 122] on link "Buy Now" at bounding box center [781, 119] width 226 height 34
